Goal: Find specific page/section: Find specific page/section

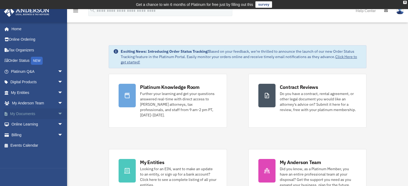
click at [43, 115] on link "My Documents arrow_drop_down" at bounding box center [37, 114] width 67 height 11
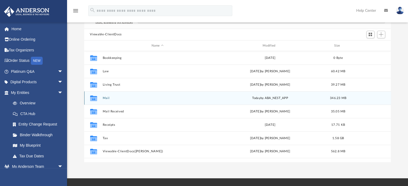
scroll to position [54, 0]
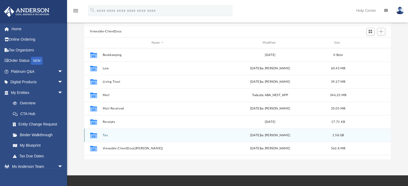
click at [108, 133] on div "Collaborated Folder Tax Sun Oct 5 2025 by Corbin Roache 1.58 GB" at bounding box center [237, 135] width 307 height 13
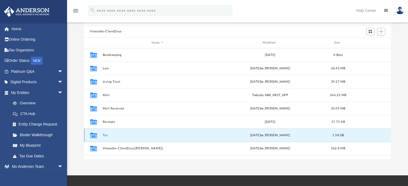
click at [116, 135] on button "Tax" at bounding box center [158, 135] width 110 height 3
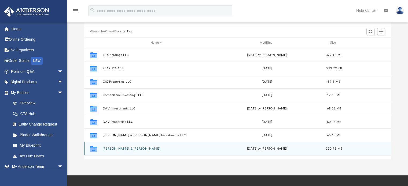
click at [130, 150] on button "[PERSON_NAME] & [PERSON_NAME]" at bounding box center [157, 148] width 108 height 3
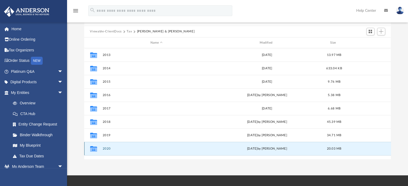
click at [130, 150] on button "2020" at bounding box center [157, 148] width 108 height 3
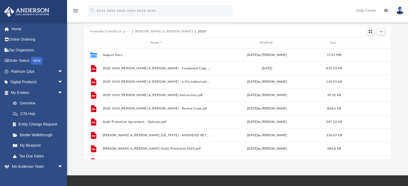
click at [159, 31] on button "Goff, Kimberly & David" at bounding box center [164, 31] width 58 height 5
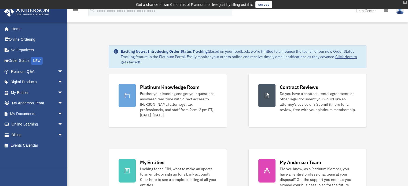
click at [405, 2] on div "X" at bounding box center [404, 2] width 3 height 3
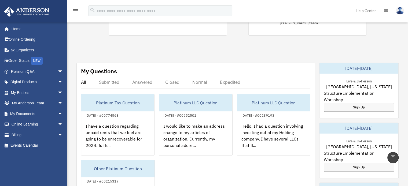
scroll to position [163, 0]
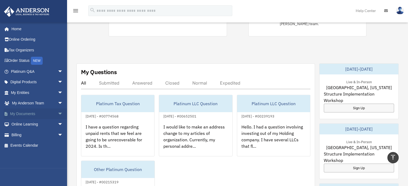
click at [39, 113] on link "My Documents arrow_drop_down" at bounding box center [37, 114] width 67 height 11
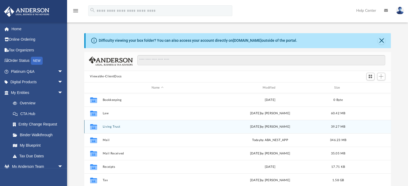
scroll to position [118, 303]
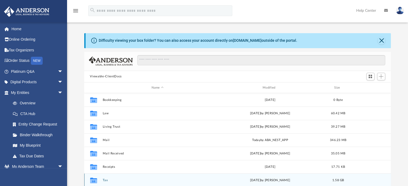
click at [144, 179] on button "Tax" at bounding box center [158, 180] width 110 height 3
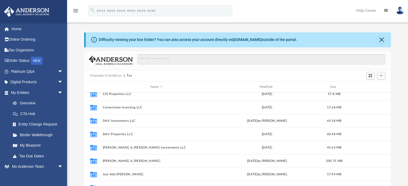
scroll to position [40, 0]
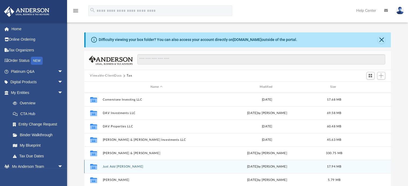
click at [174, 173] on div "Collaborated Folder Just Add Books LLC Mon Aug 18 2025 by Chris Alejandre 17.94…" at bounding box center [237, 166] width 307 height 13
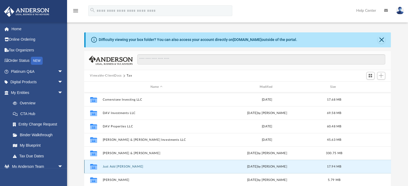
click at [131, 167] on button "Just Add [PERSON_NAME]" at bounding box center [157, 166] width 108 height 3
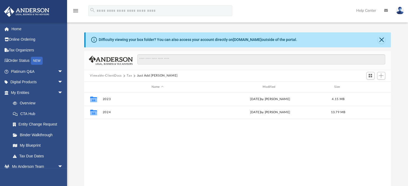
scroll to position [0, 0]
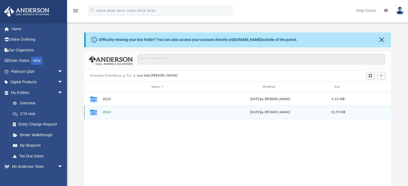
click at [113, 113] on button "2024" at bounding box center [158, 112] width 110 height 3
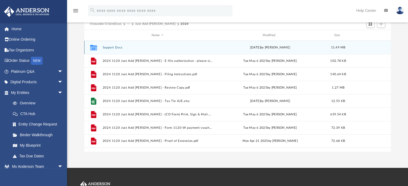
scroll to position [53, 0]
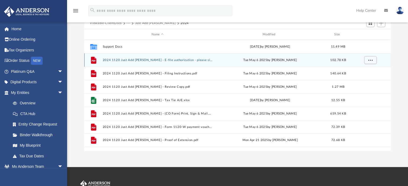
click at [198, 60] on button "2024 1120 Just Add [PERSON_NAME] - E-file authorization - please sign.pdf" at bounding box center [158, 59] width 110 height 3
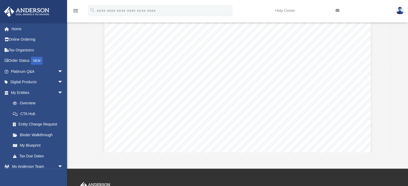
scroll to position [0, 0]
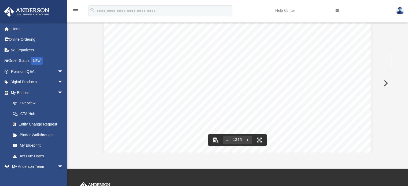
click at [388, 82] on button "Preview" at bounding box center [385, 83] width 12 height 15
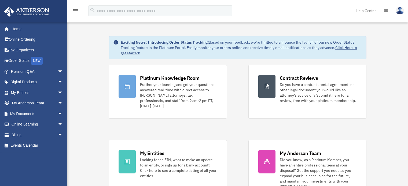
scroll to position [163, 0]
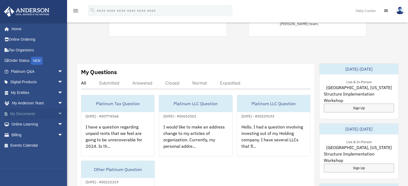
click at [58, 112] on span "arrow_drop_down" at bounding box center [63, 114] width 11 height 11
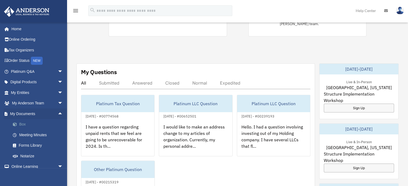
click at [28, 122] on link "Box" at bounding box center [40, 124] width 64 height 11
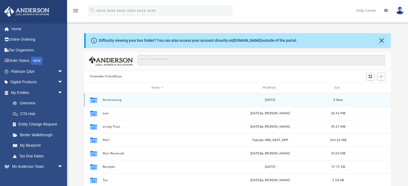
scroll to position [118, 303]
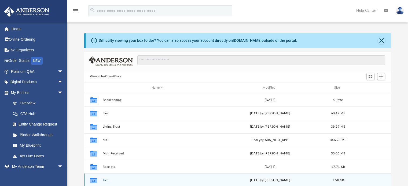
click at [128, 179] on button "Tax" at bounding box center [158, 180] width 110 height 3
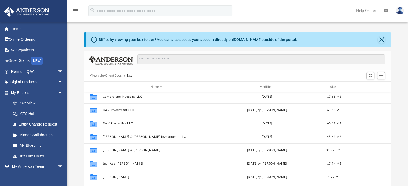
scroll to position [63, 0]
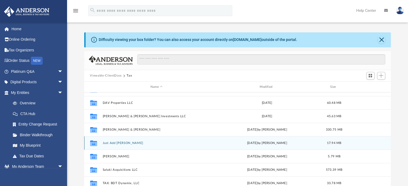
click at [169, 144] on button "Just Add Books LLC" at bounding box center [157, 143] width 108 height 3
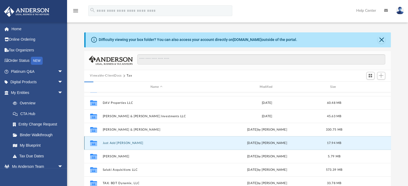
scroll to position [0, 0]
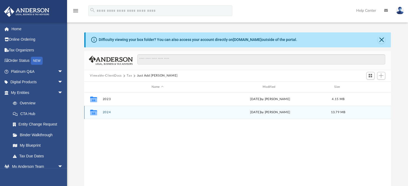
click at [154, 112] on button "2024" at bounding box center [158, 112] width 110 height 3
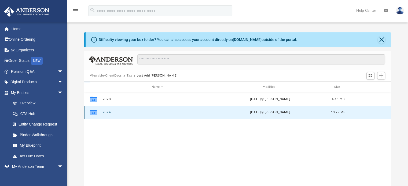
click at [154, 112] on button "2024" at bounding box center [158, 112] width 110 height 3
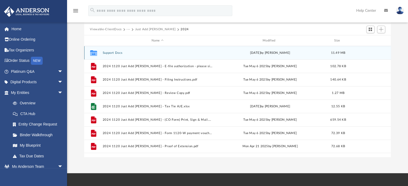
scroll to position [46, 0]
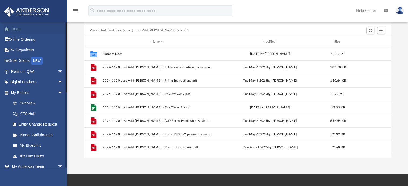
click at [17, 27] on link "Home" at bounding box center [37, 29] width 67 height 11
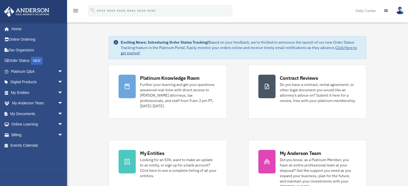
click at [369, 9] on link "Help Center" at bounding box center [366, 10] width 28 height 21
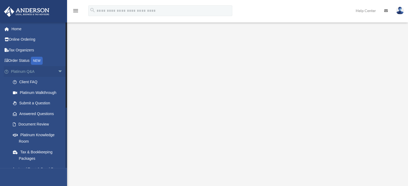
click at [58, 71] on span "arrow_drop_down" at bounding box center [63, 71] width 11 height 11
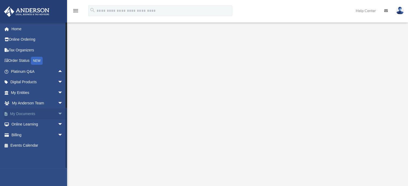
click at [58, 113] on span "arrow_drop_down" at bounding box center [63, 114] width 11 height 11
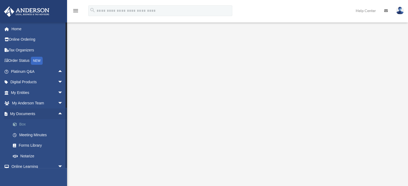
click at [27, 124] on link "Box" at bounding box center [40, 124] width 64 height 11
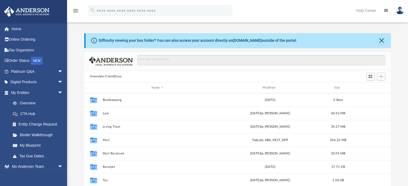
scroll to position [118, 303]
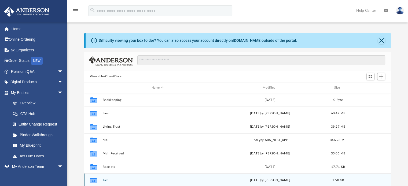
click at [106, 178] on div "Collaborated Folder Tax [DATE] by [PERSON_NAME] 1.58 GB" at bounding box center [237, 180] width 307 height 13
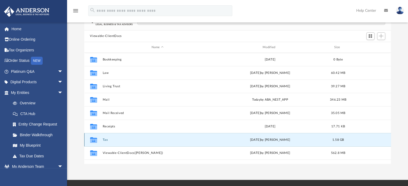
scroll to position [44, 0]
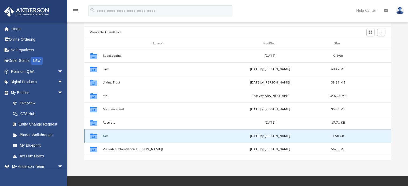
click at [105, 137] on button "Tax" at bounding box center [158, 136] width 110 height 3
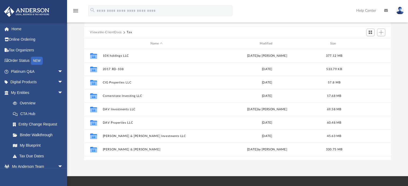
click at [115, 31] on button "Viewable-ClientDocs" at bounding box center [106, 32] width 32 height 5
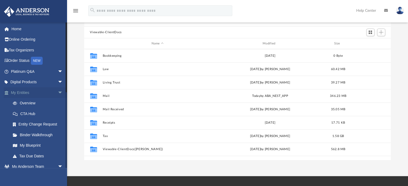
click at [58, 92] on span "arrow_drop_down" at bounding box center [63, 92] width 11 height 11
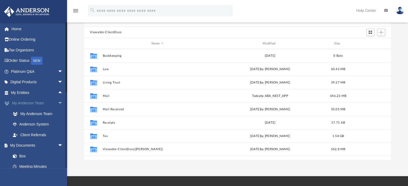
click at [58, 101] on span "arrow_drop_down" at bounding box center [63, 103] width 11 height 11
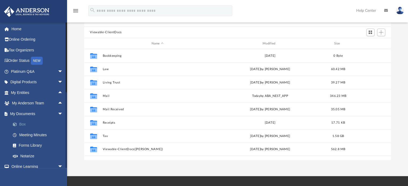
click at [23, 123] on link "Box" at bounding box center [40, 124] width 64 height 11
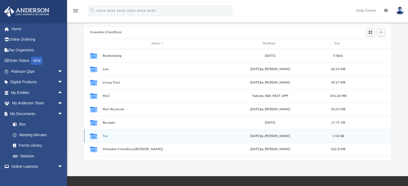
click at [107, 137] on button "Tax" at bounding box center [158, 136] width 110 height 3
